Goal: Information Seeking & Learning: Check status

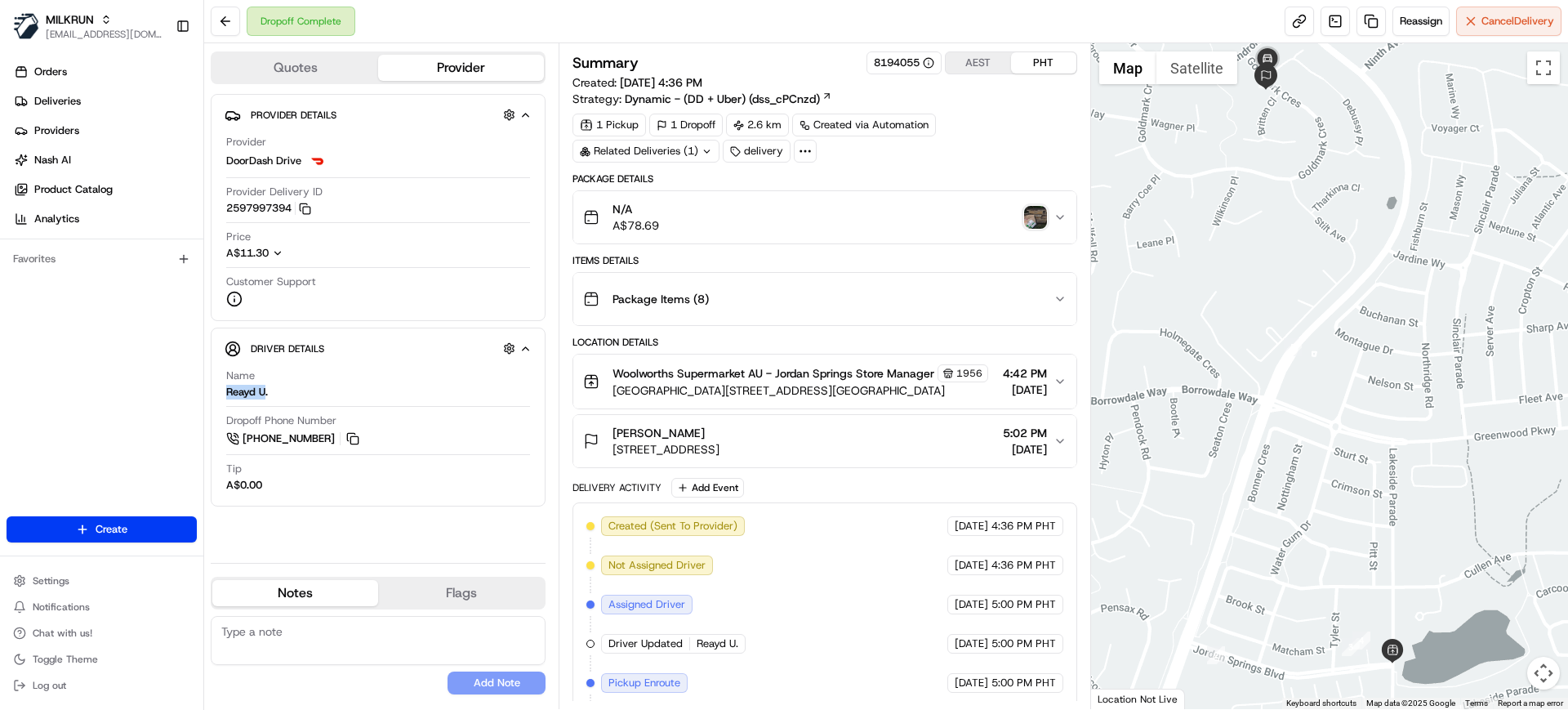
drag, startPoint x: 264, startPoint y: 393, endPoint x: 216, endPoint y: 388, distance: 48.3
click at [216, 388] on div "Driver Details Hidden ( 10 ) Name Reayd U. Dropoff Phone Number +61 483 922 738…" at bounding box center [378, 416] width 335 height 179
copy div "Reayd U"
click at [37, 107] on span "Deliveries" at bounding box center [58, 101] width 47 height 15
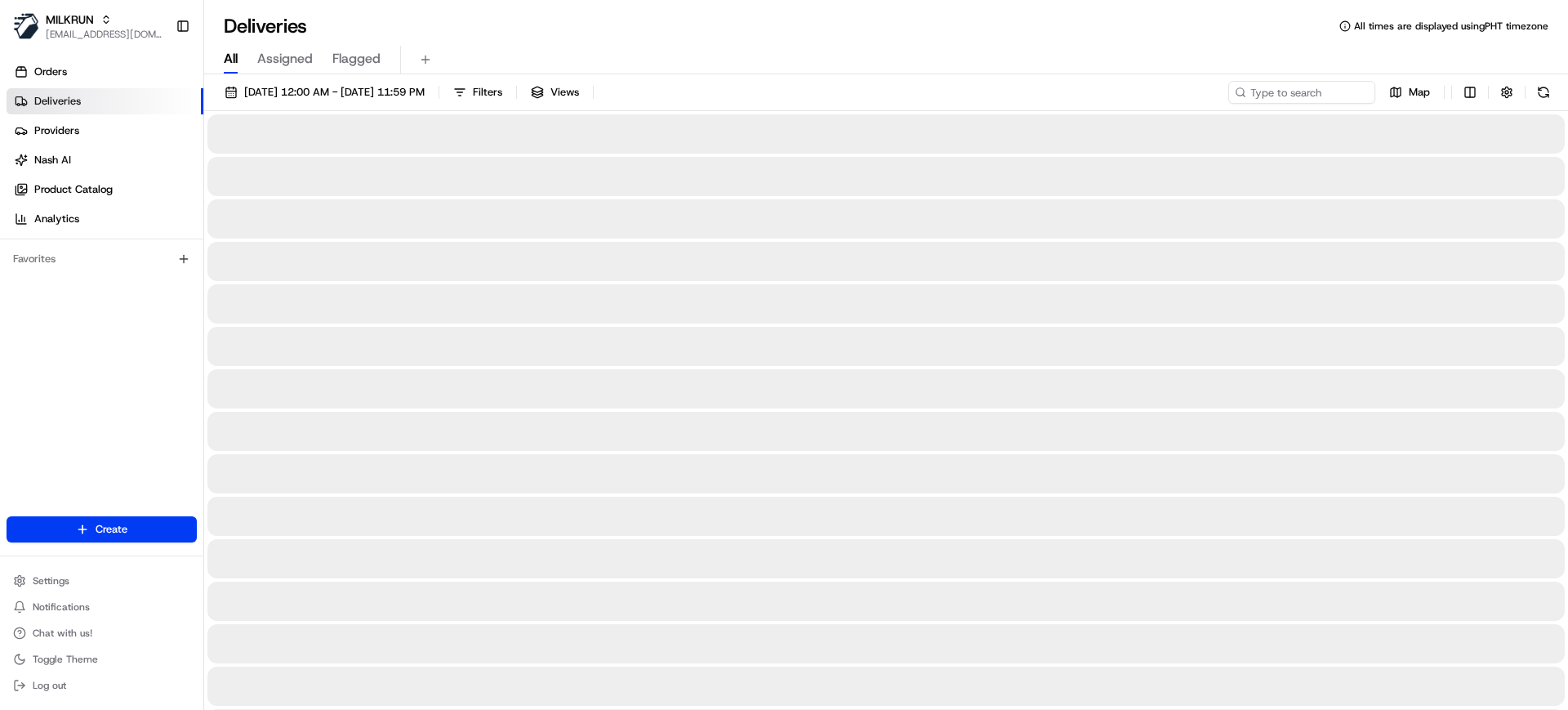
click at [236, 54] on span "All" at bounding box center [231, 58] width 14 height 20
click at [1285, 88] on input at bounding box center [1277, 92] width 196 height 23
paste input "Reayd U"
type input "Reayd U"
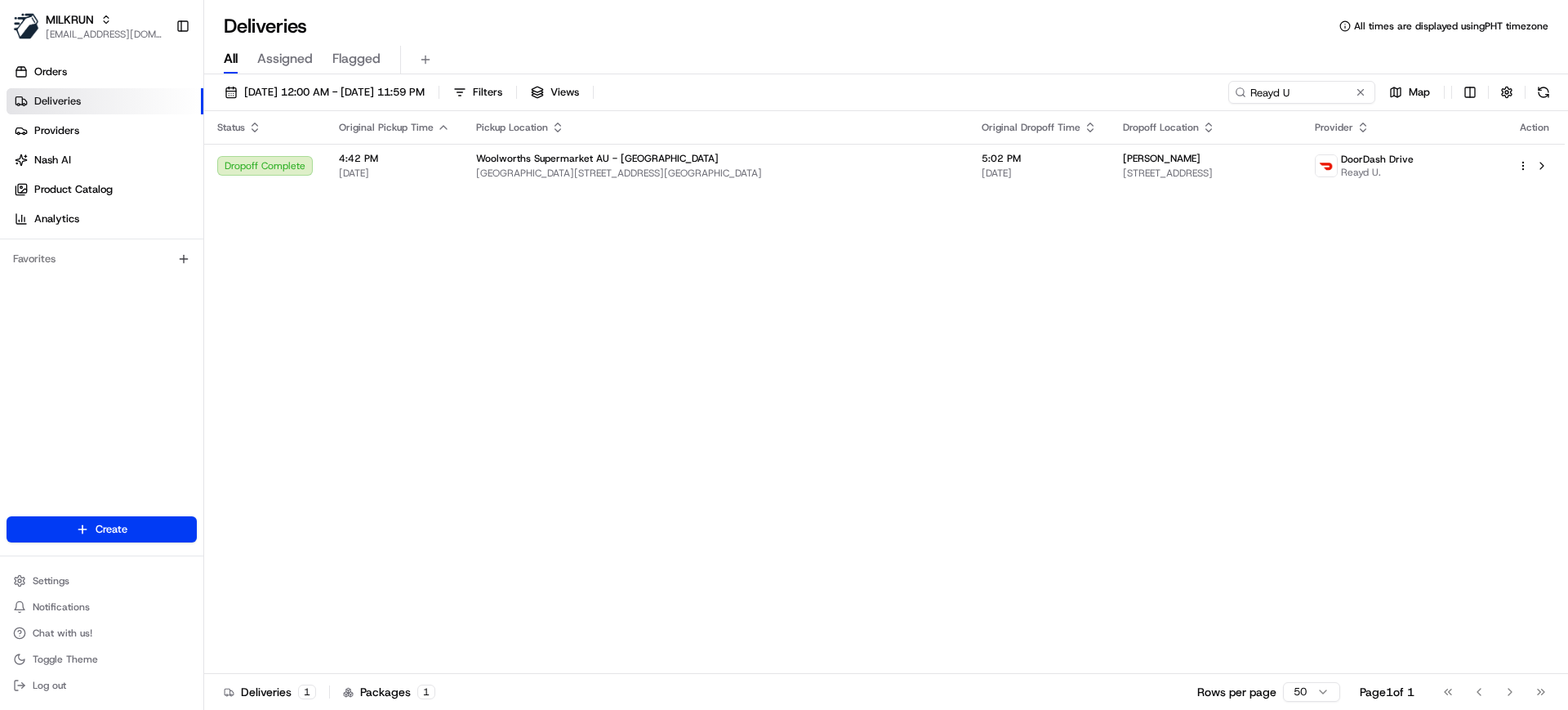
click at [819, 298] on div "Status Original Pickup Time Pickup Location Original Dropoff Time Dropoff Locat…" at bounding box center [885, 392] width 1361 height 563
click at [917, 47] on div "All Assigned Flagged" at bounding box center [887, 60] width 1364 height 28
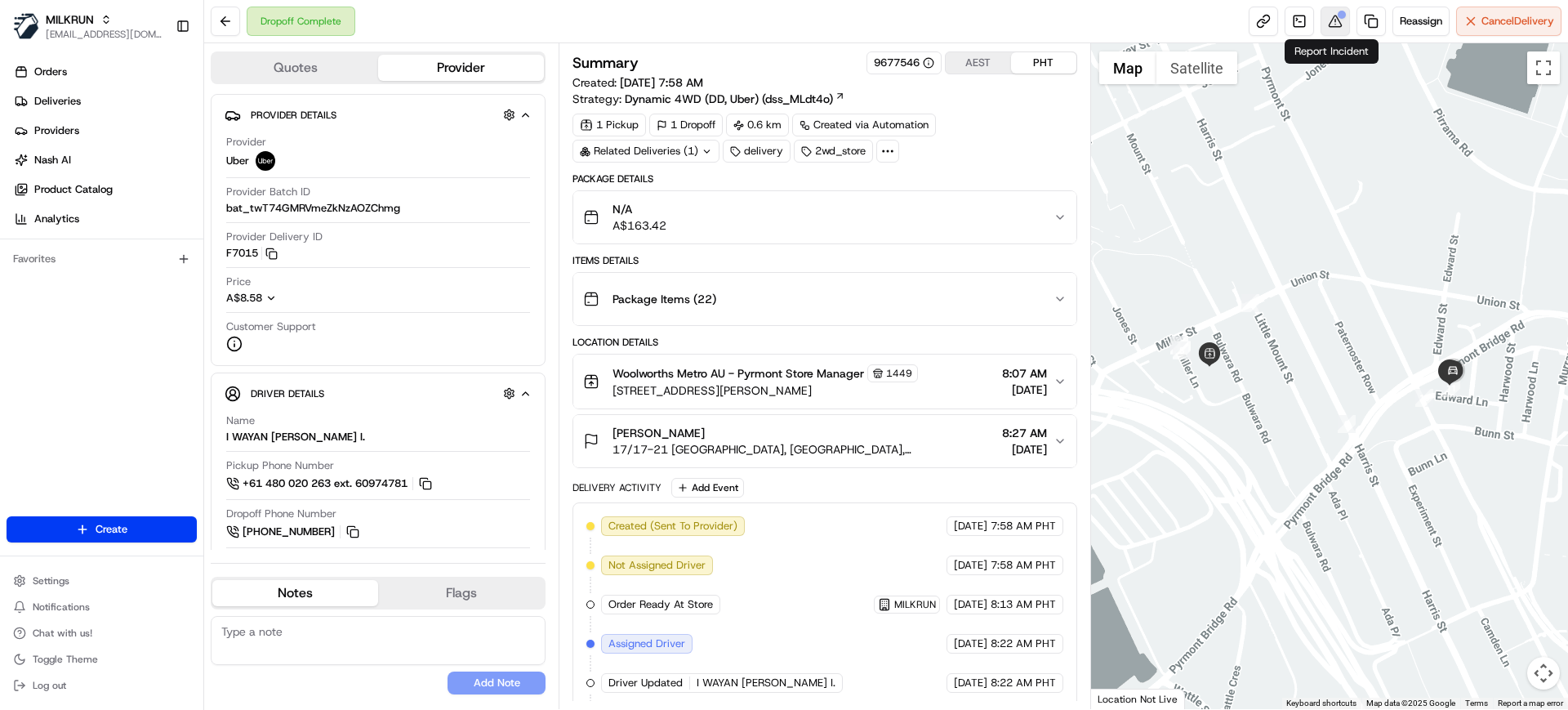
click at [1333, 28] on button at bounding box center [1335, 21] width 29 height 29
